Goal: Use online tool/utility: Utilize a website feature to perform a specific function

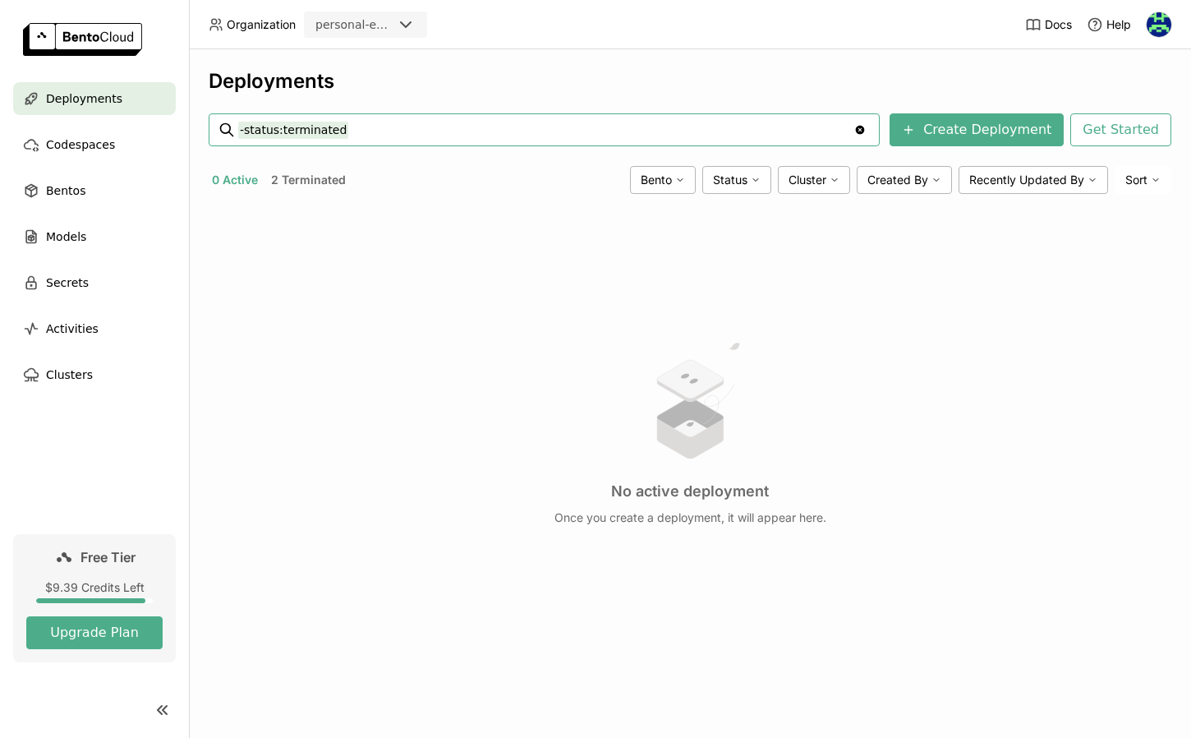
click at [315, 173] on button "2 Terminated" at bounding box center [308, 179] width 81 height 21
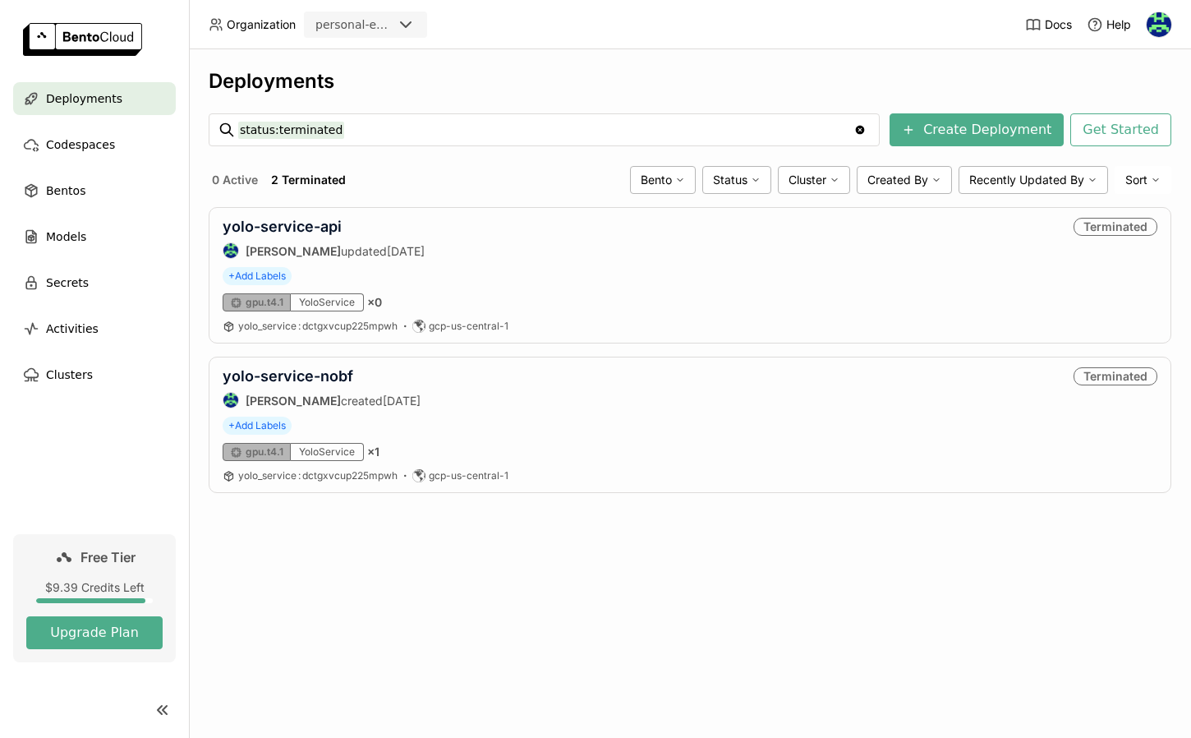
click at [802, 12] on header "Organization personal-exploration Docs Help" at bounding box center [595, 24] width 1191 height 49
click at [309, 229] on link "yolo-service-api" at bounding box center [282, 226] width 119 height 17
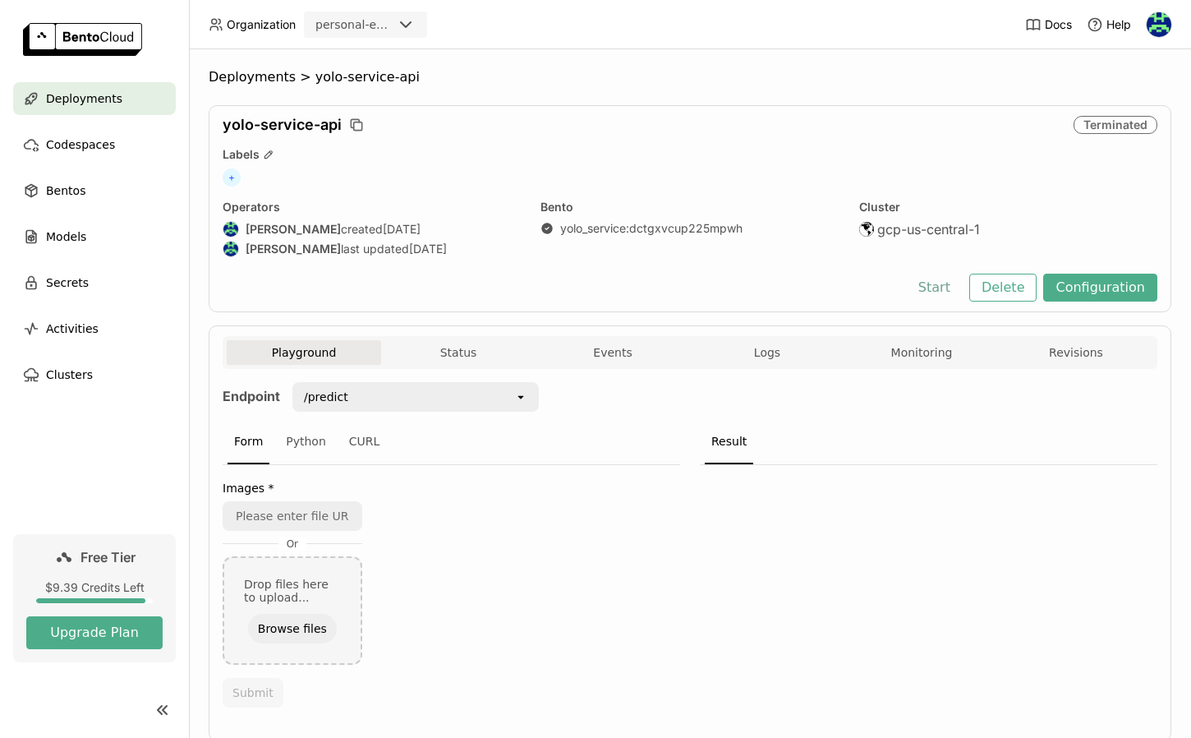
click at [935, 292] on button "Start" at bounding box center [934, 288] width 57 height 28
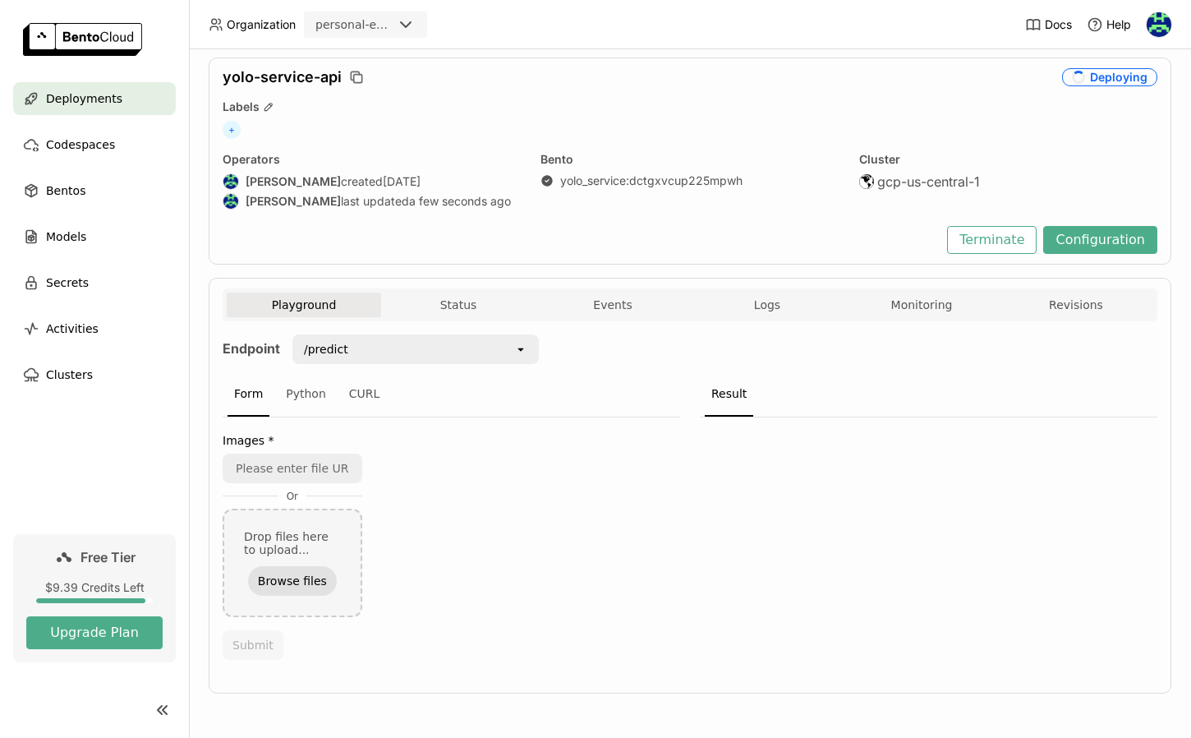
click at [283, 578] on button "Browse files" at bounding box center [292, 581] width 89 height 30
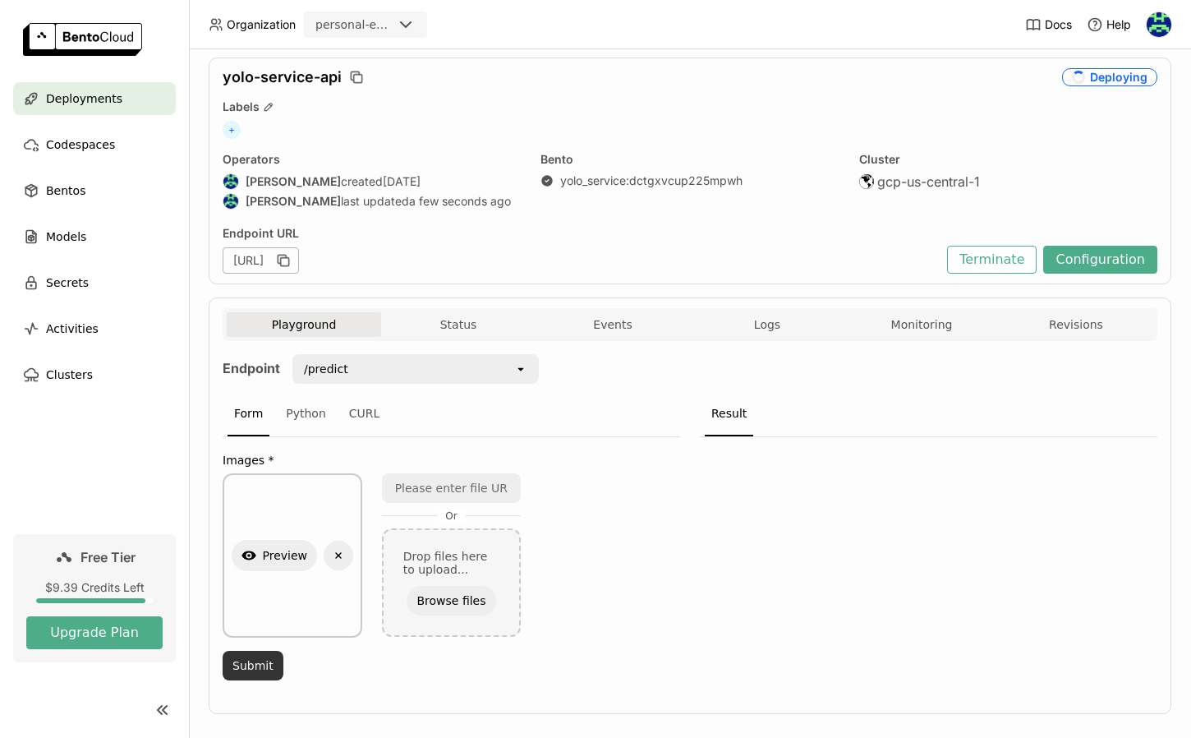
click at [256, 662] on button "Submit" at bounding box center [253, 665] width 61 height 30
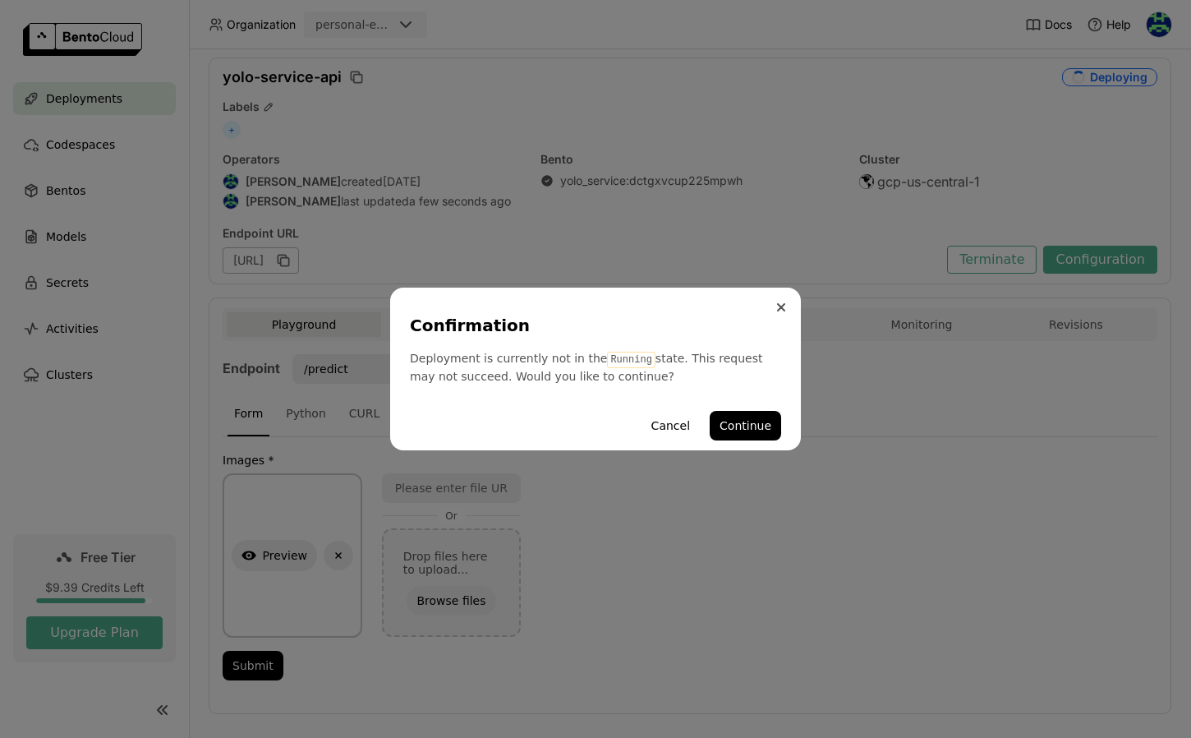
click at [778, 309] on icon "Close" at bounding box center [781, 307] width 7 height 7
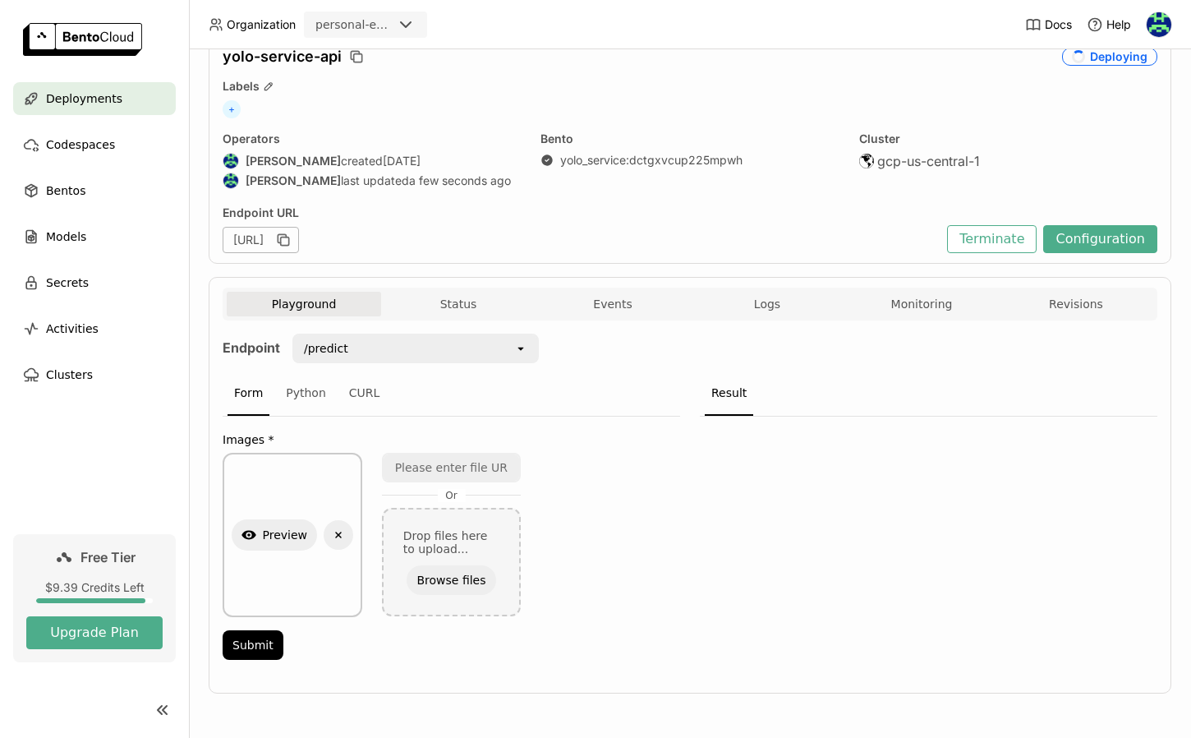
scroll to position [50, 0]
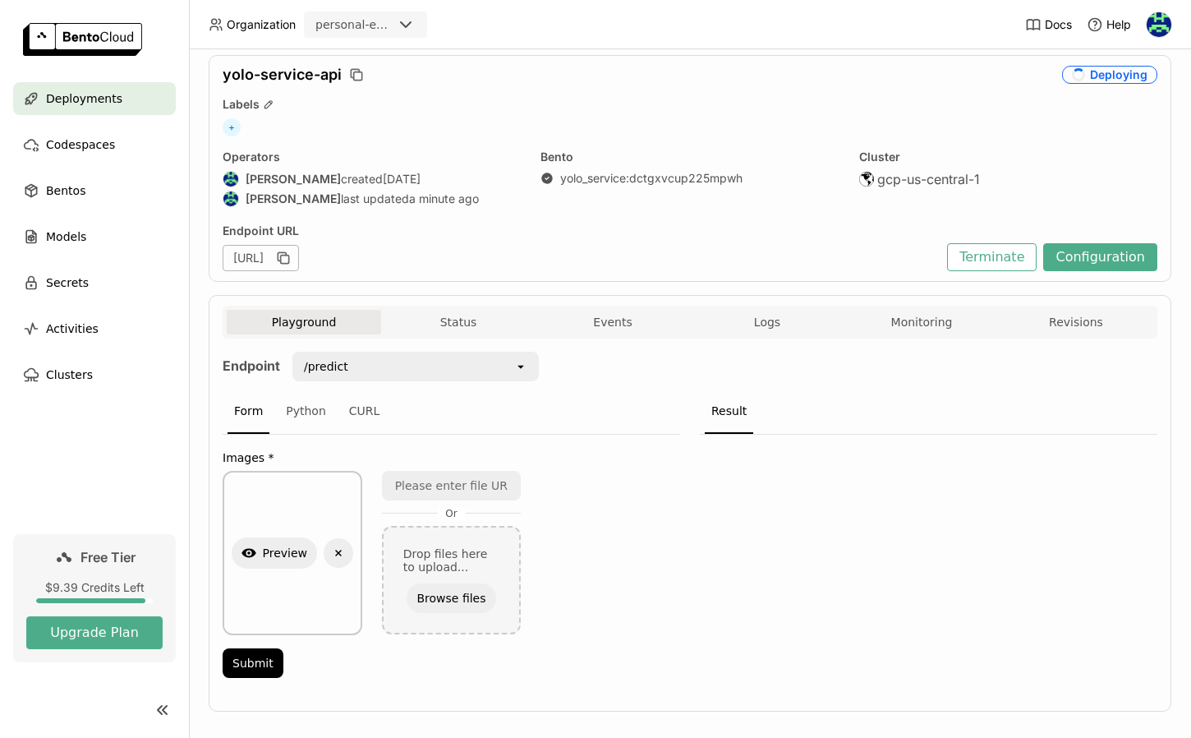
click at [451, 370] on div "/predict" at bounding box center [404, 366] width 220 height 26
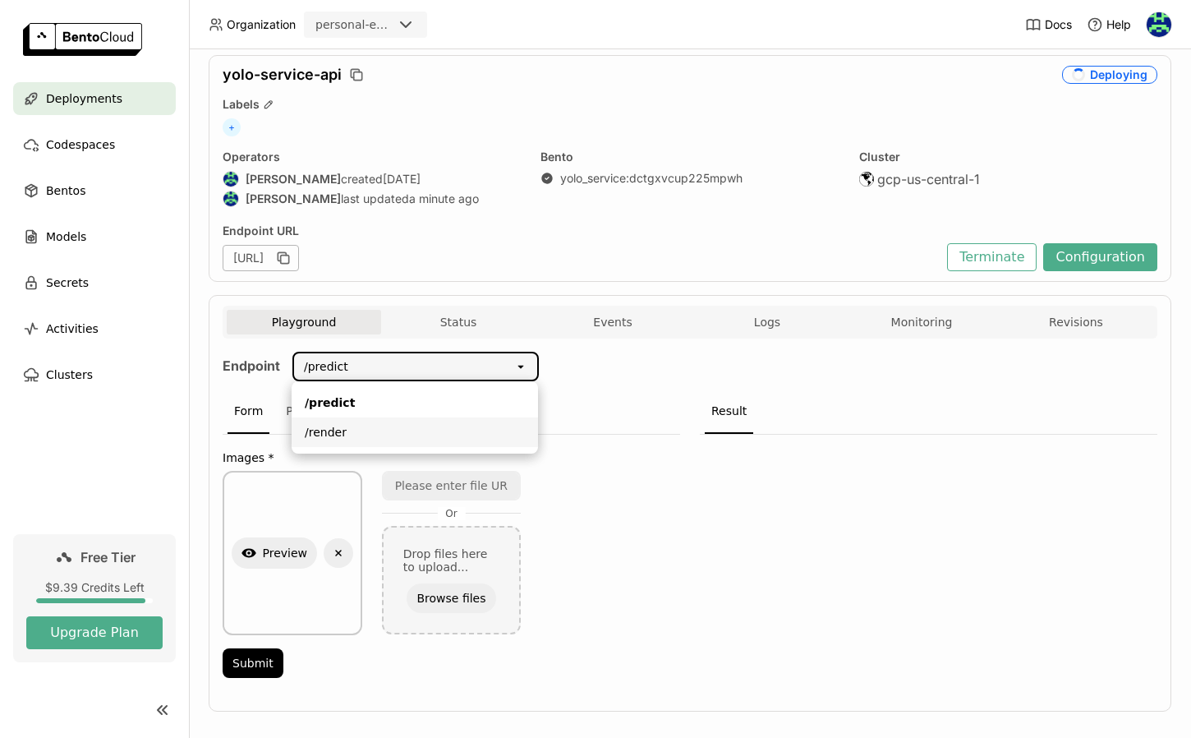
click at [748, 540] on div at bounding box center [928, 560] width 457 height 253
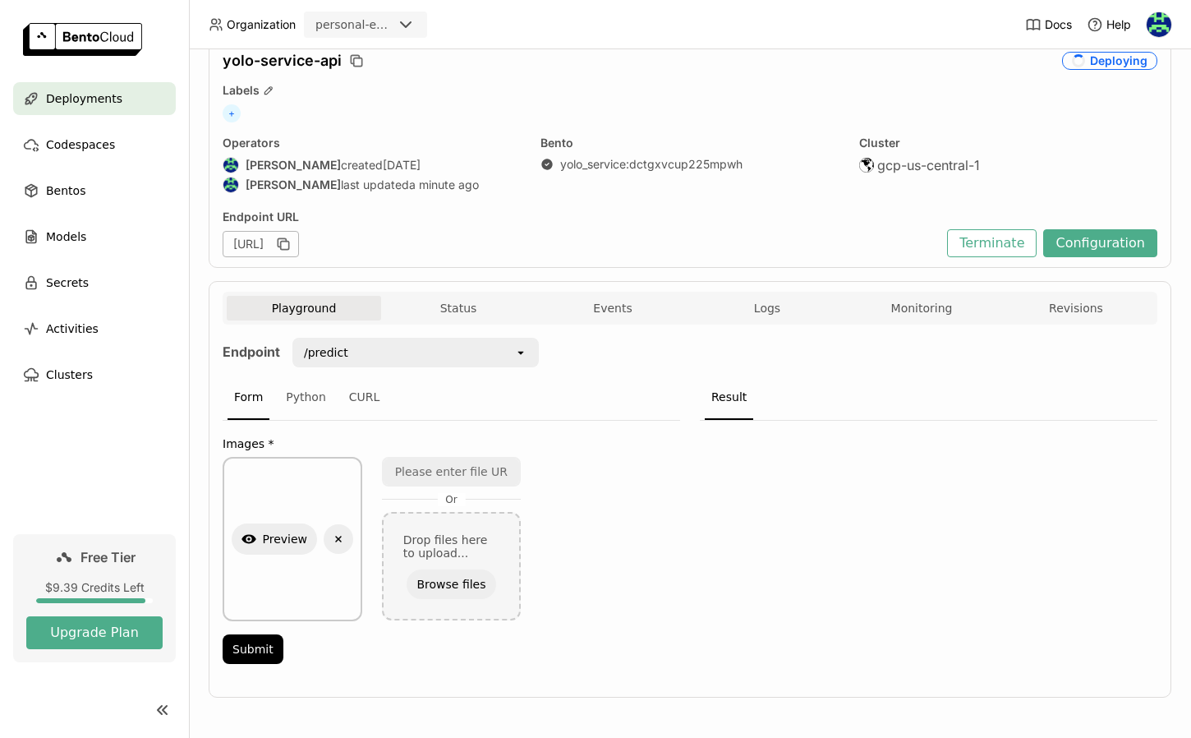
scroll to position [67, 0]
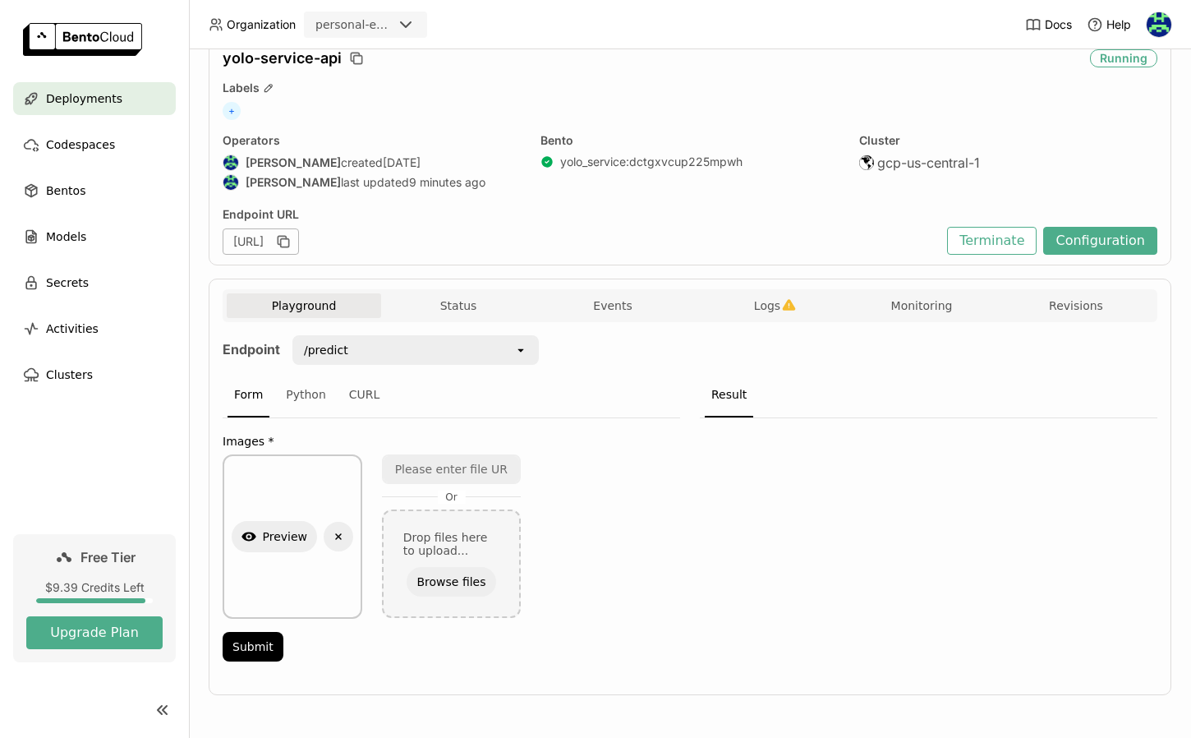
drag, startPoint x: 239, startPoint y: 241, endPoint x: 516, endPoint y: 251, distance: 277.0
click at [299, 251] on div "[URL]" at bounding box center [261, 241] width 76 height 26
click at [673, 251] on div "[URL]" at bounding box center [581, 241] width 716 height 26
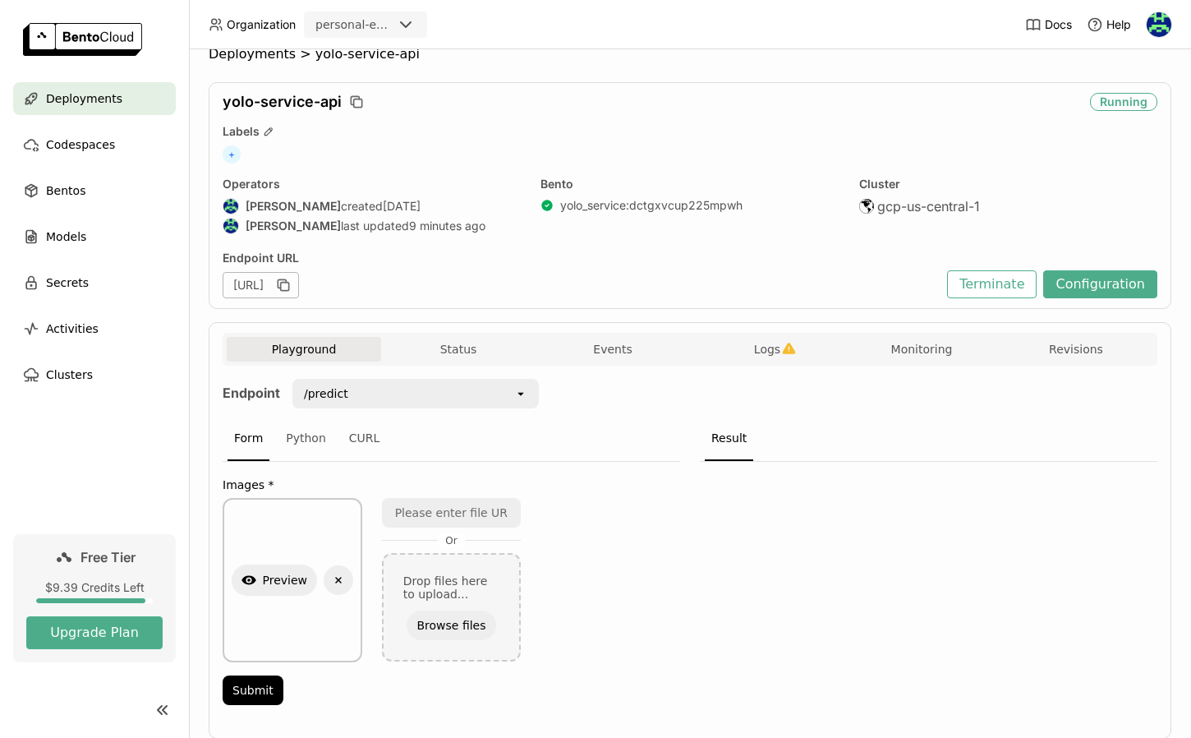
scroll to position [20, 0]
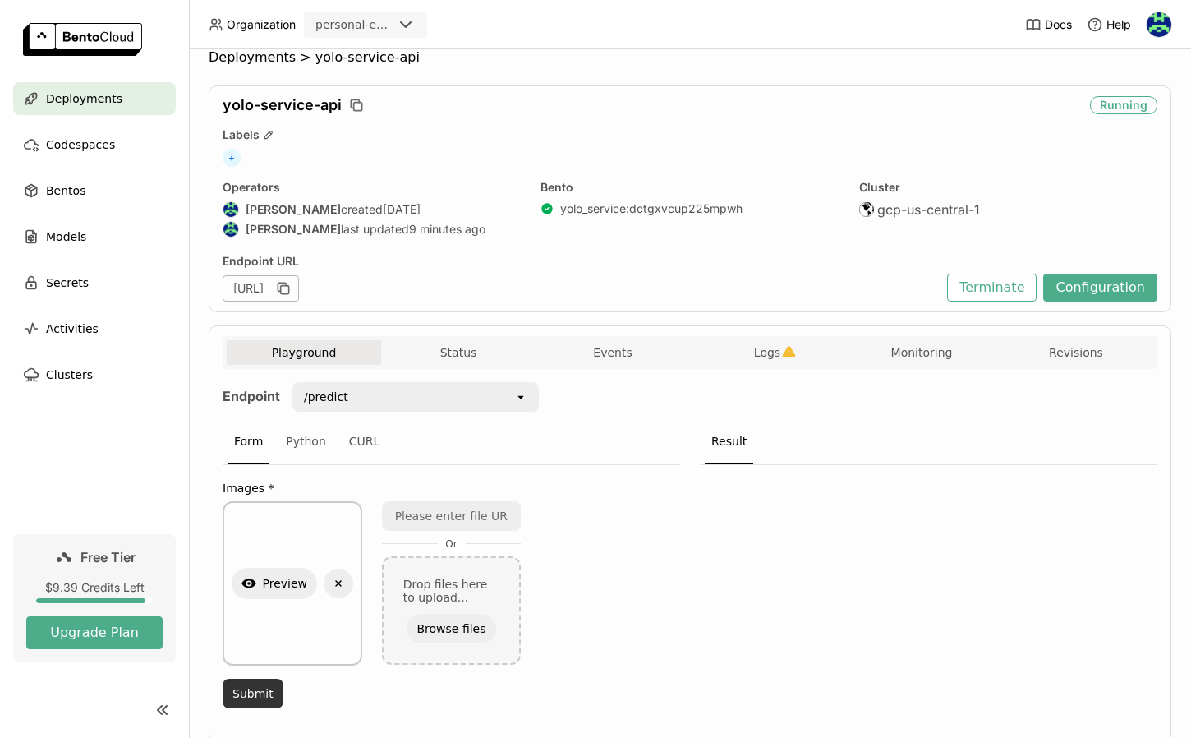
click at [238, 690] on button "Submit" at bounding box center [253, 693] width 61 height 30
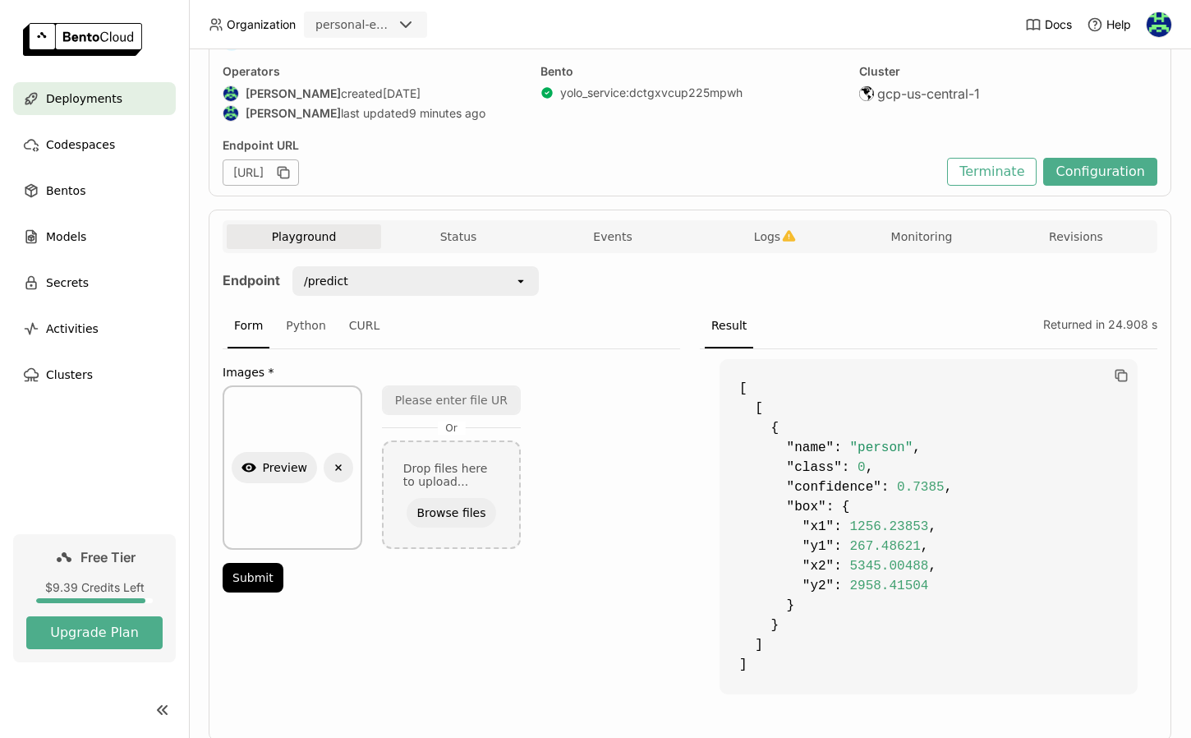
scroll to position [138, 0]
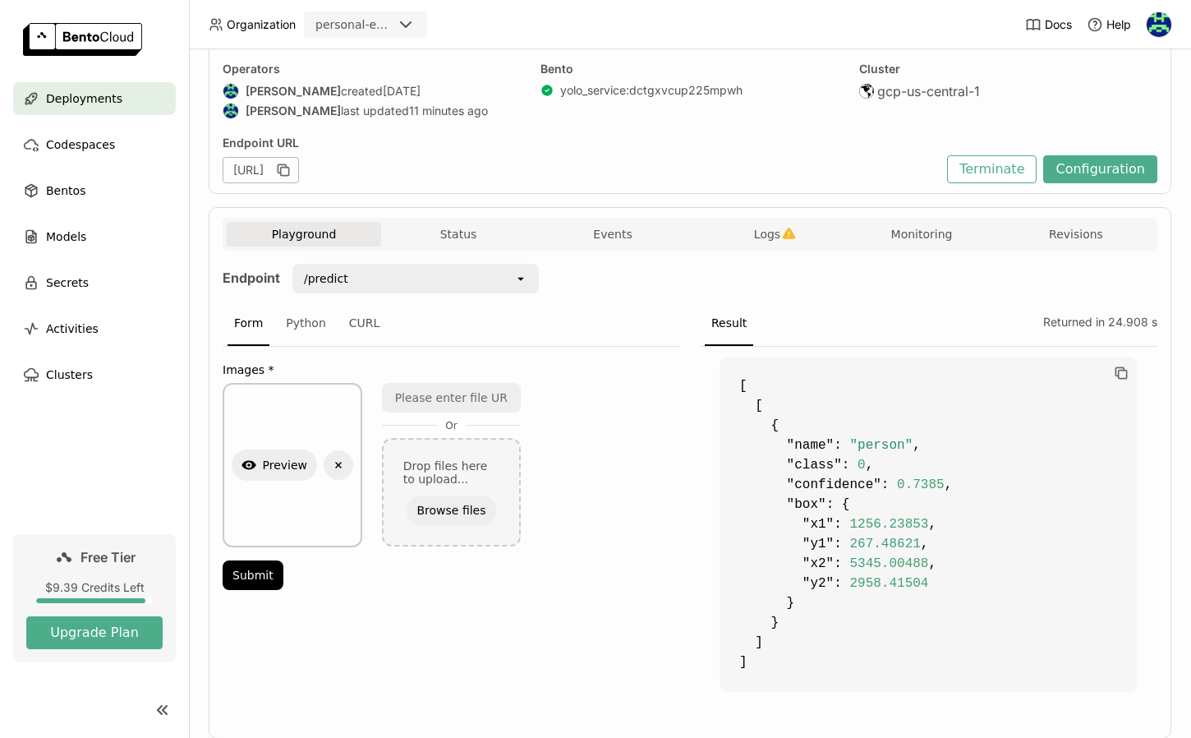
click at [664, 368] on label "Images *" at bounding box center [451, 369] width 457 height 13
click at [340, 469] on icon "Delete" at bounding box center [338, 464] width 15 height 15
